Goal: Share content: Share content

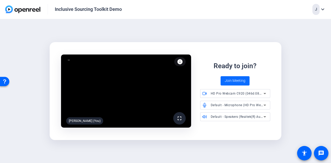
click at [183, 80] on span "Join Meeting" at bounding box center [235, 80] width 21 height 5
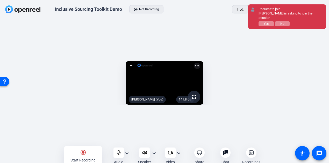
click at [183, 22] on span "Yes" at bounding box center [266, 24] width 5 height 4
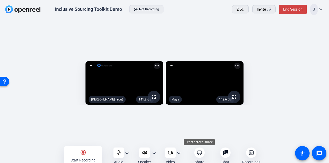
click at [183, 154] on icon at bounding box center [199, 152] width 5 height 5
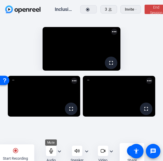
click at [53, 152] on div at bounding box center [51, 150] width 10 height 10
click at [14, 153] on mat-icon "radio_button_checked" at bounding box center [15, 150] width 6 height 6
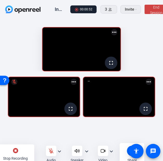
click at [13, 153] on mat-icon "stop_circle" at bounding box center [15, 150] width 6 height 6
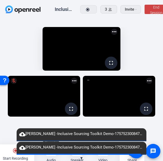
click at [50, 155] on div at bounding box center [51, 150] width 10 height 10
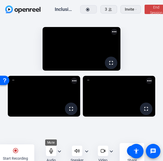
click at [51, 152] on icon at bounding box center [50, 150] width 5 height 5
click at [18, 153] on mat-icon "radio_button_checked" at bounding box center [15, 150] width 6 height 6
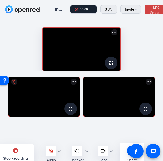
click at [14, 153] on mat-icon "stop_circle" at bounding box center [15, 150] width 6 height 6
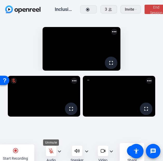
click at [50, 153] on icon at bounding box center [50, 150] width 5 height 5
click at [53, 153] on icon at bounding box center [50, 150] width 5 height 5
click at [15, 150] on mat-icon "radio_button_checked" at bounding box center [15, 150] width 6 height 6
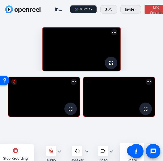
click at [21, 149] on div "stop_circle Stop Recording" at bounding box center [16, 154] width 38 height 20
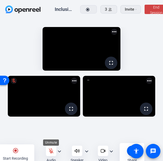
click at [50, 153] on icon at bounding box center [50, 150] width 5 height 5
click at [50, 150] on icon at bounding box center [50, 150] width 3 height 5
click at [17, 150] on mat-icon "radio_button_checked" at bounding box center [15, 150] width 6 height 6
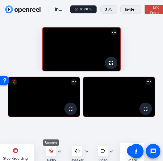
click at [50, 152] on icon at bounding box center [51, 150] width 4 height 4
click at [26, 152] on div "stop_circle Stop Recording" at bounding box center [16, 154] width 38 height 20
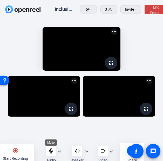
click at [51, 153] on icon at bounding box center [50, 150] width 5 height 5
click at [18, 150] on mat-icon "radio_button_checked" at bounding box center [15, 150] width 6 height 6
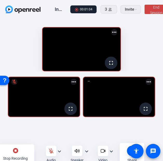
click at [15, 152] on mat-icon "stop_circle" at bounding box center [15, 150] width 6 height 6
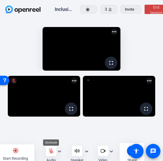
click at [49, 153] on icon at bounding box center [50, 150] width 5 height 5
click at [50, 152] on icon at bounding box center [50, 150] width 5 height 5
click at [27, 155] on div "radio_button_checked Start Recording" at bounding box center [16, 154] width 38 height 20
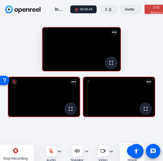
click at [24, 153] on div "stop_circle Stop Recording" at bounding box center [16, 154] width 38 height 20
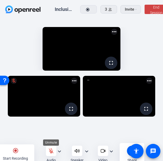
click at [49, 153] on icon at bounding box center [50, 150] width 5 height 5
click at [21, 154] on div "radio_button_checked Start Recording" at bounding box center [16, 154] width 38 height 20
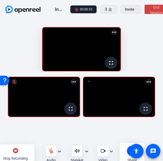
click at [16, 157] on div "stop_circle Stop Recording" at bounding box center [16, 154] width 38 height 20
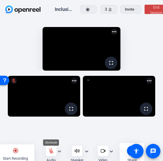
click at [53, 153] on icon at bounding box center [50, 150] width 5 height 5
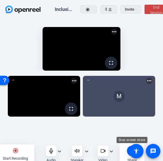
click at [126, 152] on div "Share" at bounding box center [131, 154] width 25 height 22
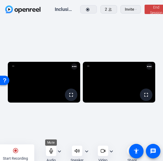
click at [52, 156] on div at bounding box center [51, 150] width 10 height 10
click at [18, 153] on mat-icon "radio_button_checked" at bounding box center [15, 150] width 6 height 6
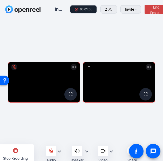
click at [19, 155] on div "stop_circle Stop Recording" at bounding box center [16, 154] width 38 height 20
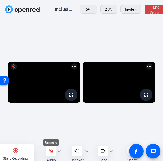
click at [52, 153] on icon at bounding box center [50, 150] width 5 height 5
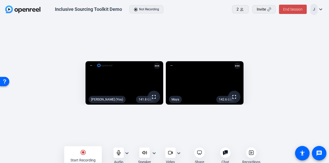
click at [183, 7] on span at bounding box center [293, 9] width 28 height 12
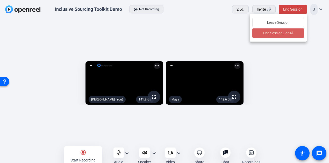
click at [183, 32] on span "End Session For All" at bounding box center [278, 33] width 30 height 6
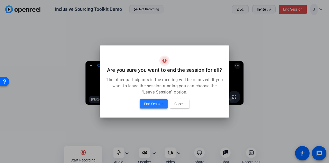
click at [157, 101] on span "End Session" at bounding box center [153, 104] width 19 height 6
